Goal: Transaction & Acquisition: Book appointment/travel/reservation

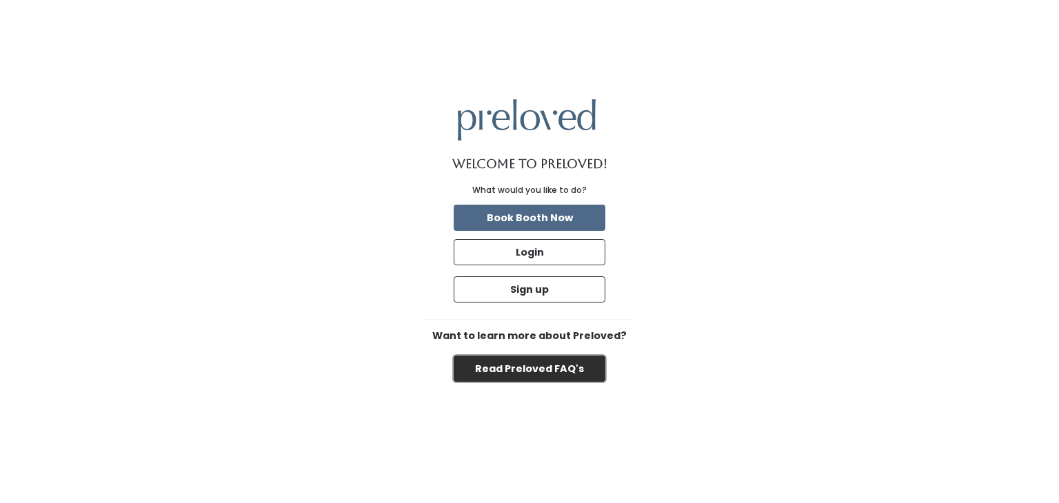
drag, startPoint x: 547, startPoint y: 362, endPoint x: 518, endPoint y: 375, distance: 31.5
click at [518, 375] on button "Read Preloved FAQ's" at bounding box center [529, 369] width 152 height 26
click at [551, 363] on button "Read Preloved FAQ's" at bounding box center [529, 369] width 152 height 26
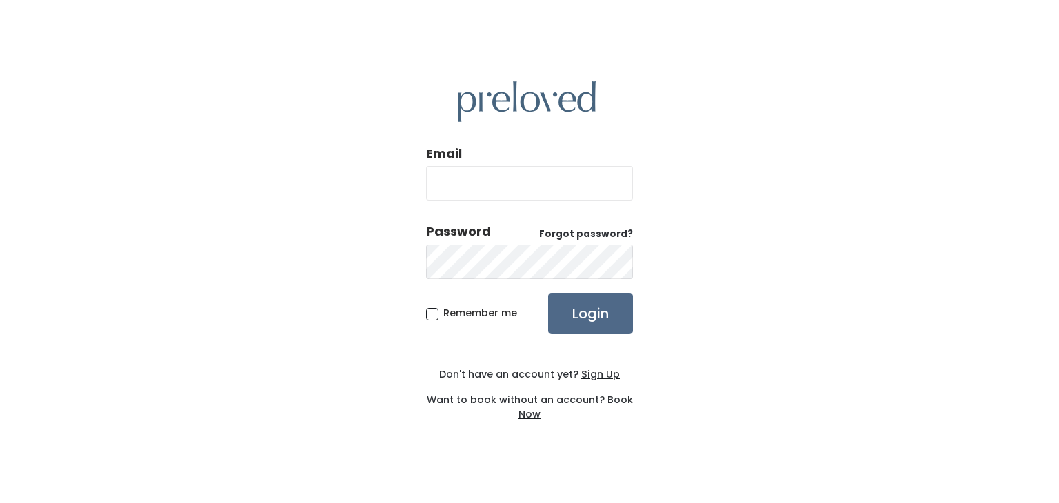
click at [624, 401] on u "Book Now" at bounding box center [575, 407] width 114 height 28
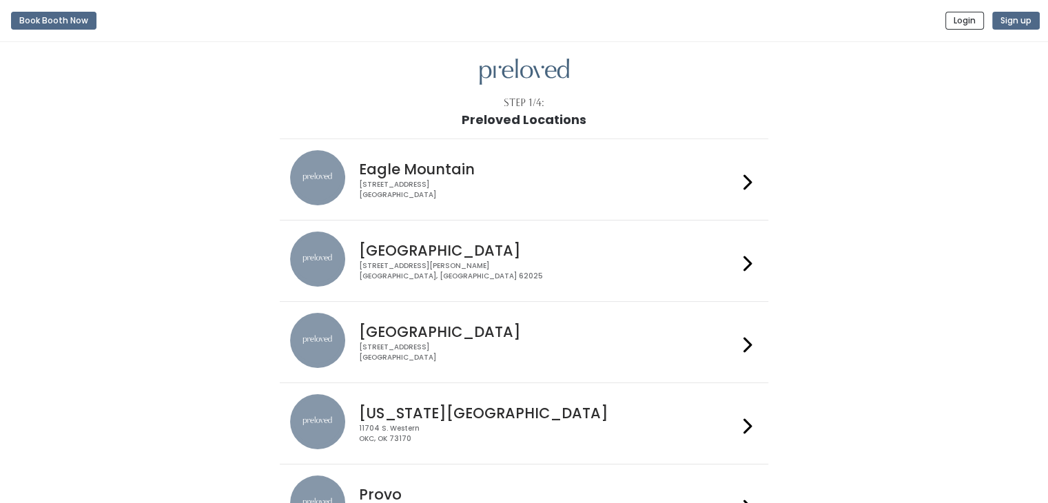
scroll to position [345, 0]
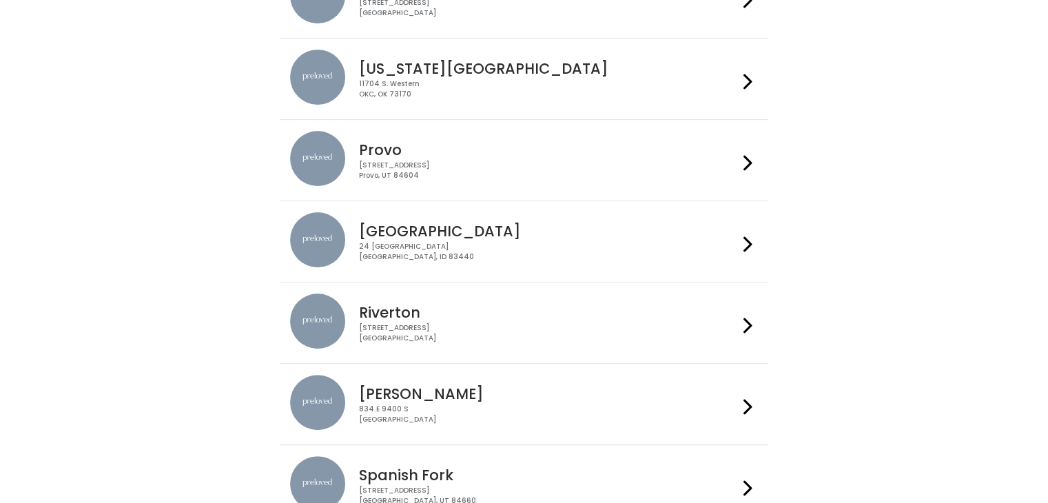
click at [432, 250] on div "24 South 1st West Rexburg, ID 83440" at bounding box center [548, 252] width 379 height 20
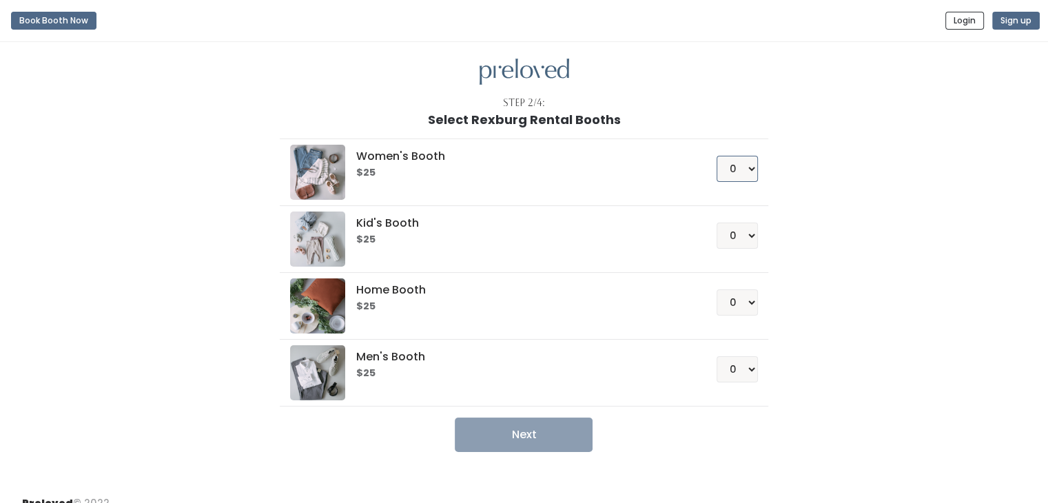
click at [751, 168] on select "0 1 2 3 4" at bounding box center [737, 169] width 41 height 26
select select "1"
click at [717, 156] on select "0 1 2 3 4" at bounding box center [737, 169] width 41 height 26
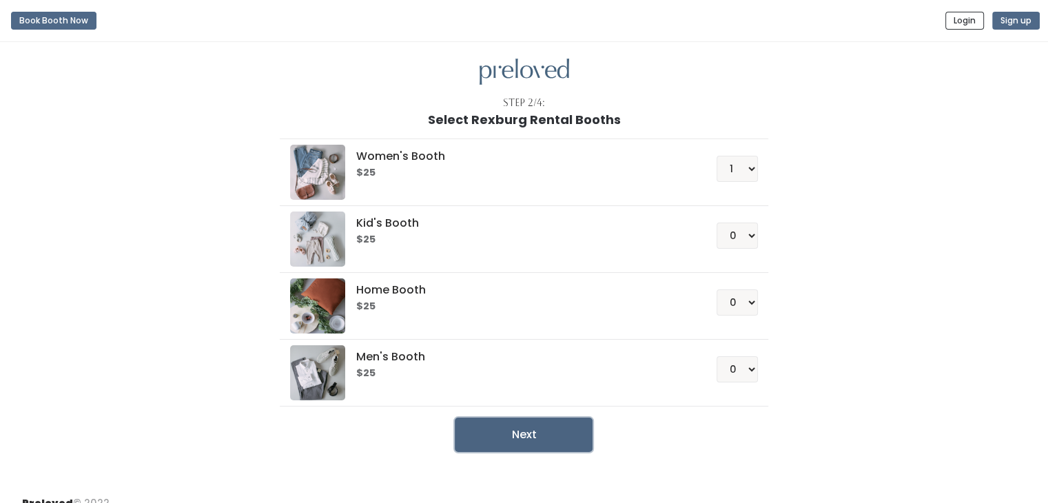
click at [560, 438] on button "Next" at bounding box center [524, 435] width 138 height 34
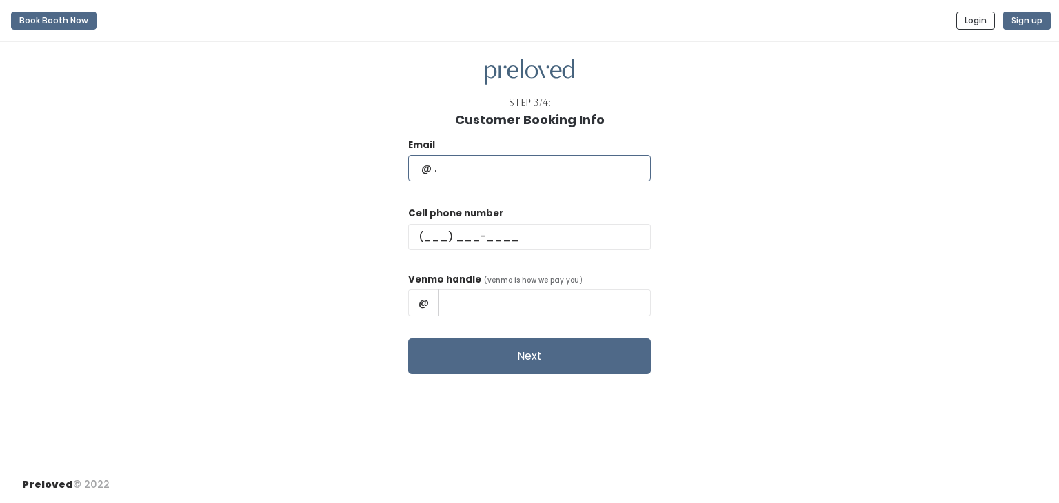
click at [535, 178] on input "text" at bounding box center [529, 168] width 243 height 26
type input "[EMAIL_ADDRESS][DOMAIN_NAME]"
